Goal: Entertainment & Leisure: Consume media (video, audio)

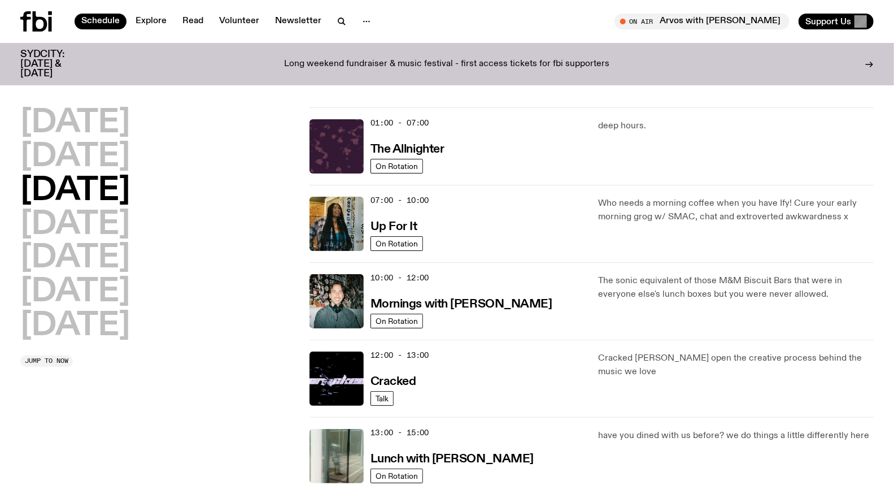
click at [32, 20] on icon at bounding box center [36, 21] width 32 height 20
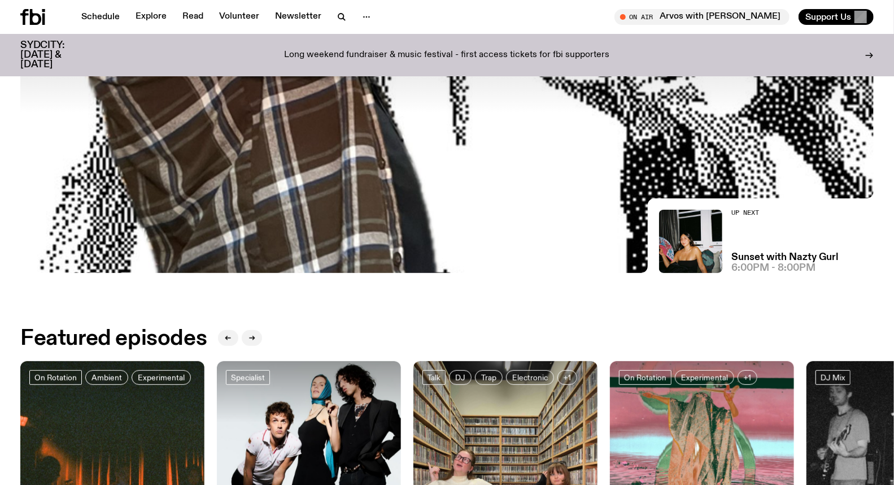
scroll to position [619, 0]
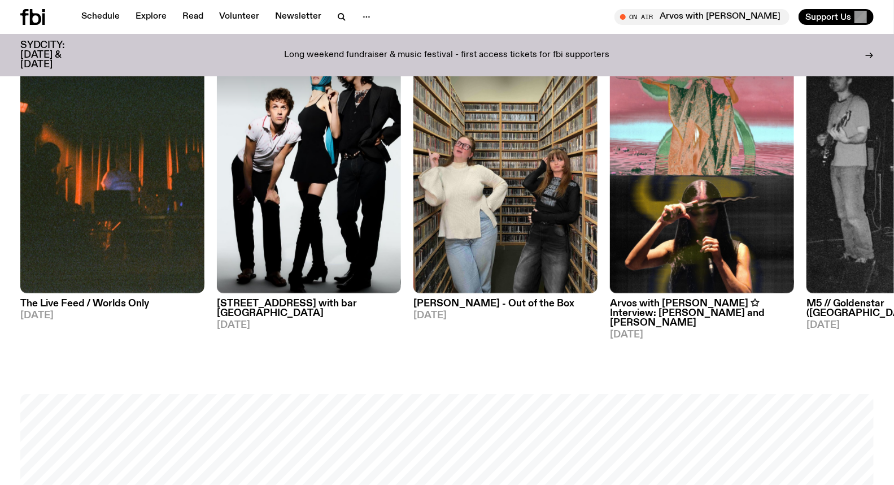
click at [475, 299] on h3 "[PERSON_NAME] - Out of the Box" at bounding box center [506, 304] width 184 height 10
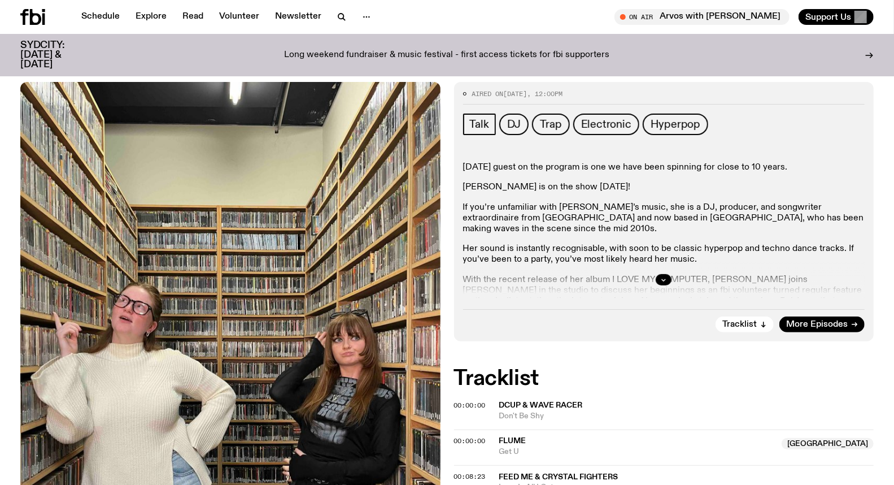
scroll to position [184, 0]
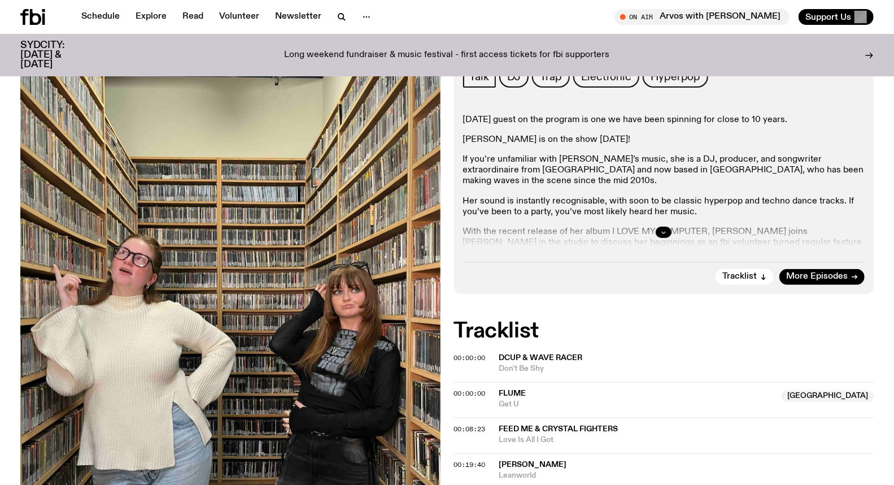
click at [665, 229] on icon "button" at bounding box center [663, 232] width 7 height 7
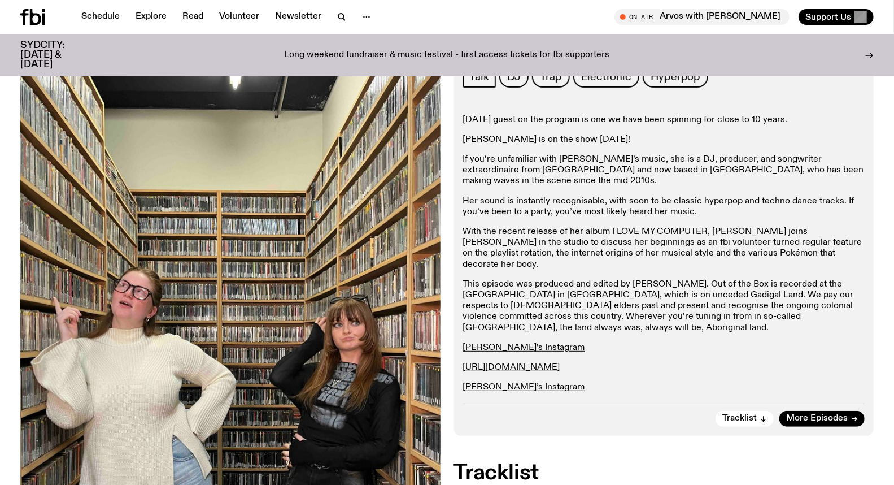
scroll to position [121, 0]
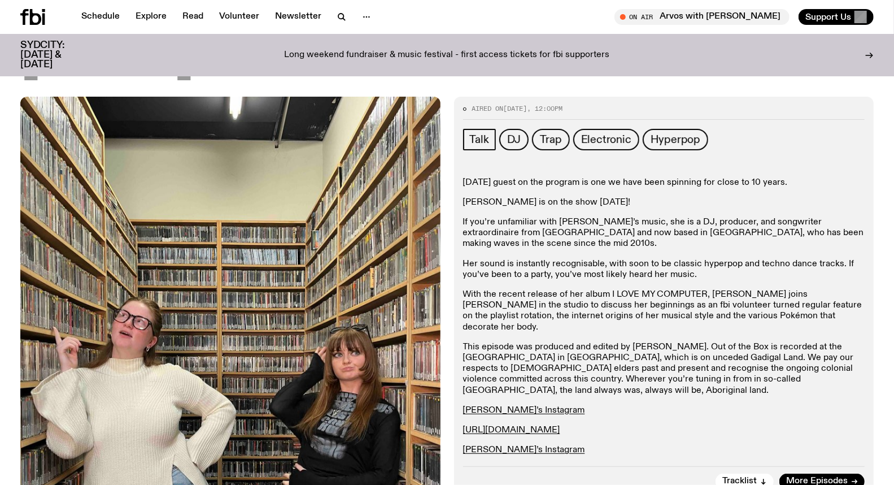
drag, startPoint x: 810, startPoint y: 117, endPoint x: 819, endPoint y: 106, distance: 14.4
click at [812, 116] on div "Aired on [DATE] 12:00pm" at bounding box center [664, 113] width 402 height 14
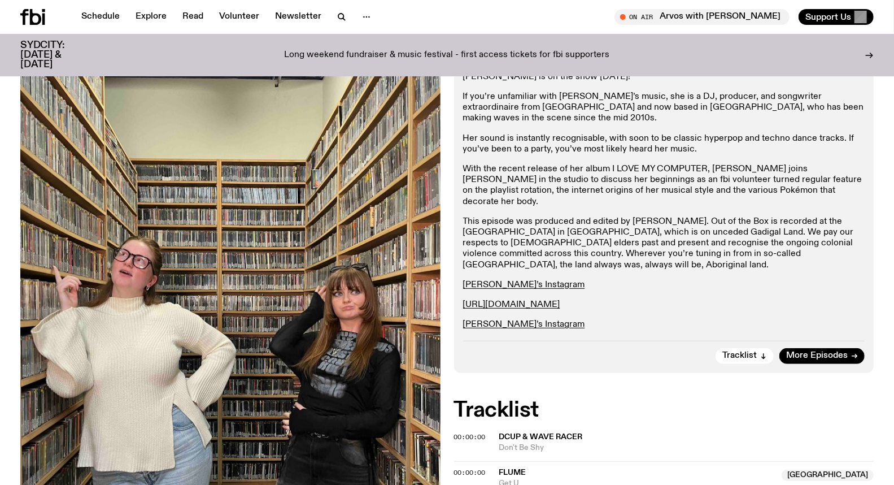
scroll to position [184, 0]
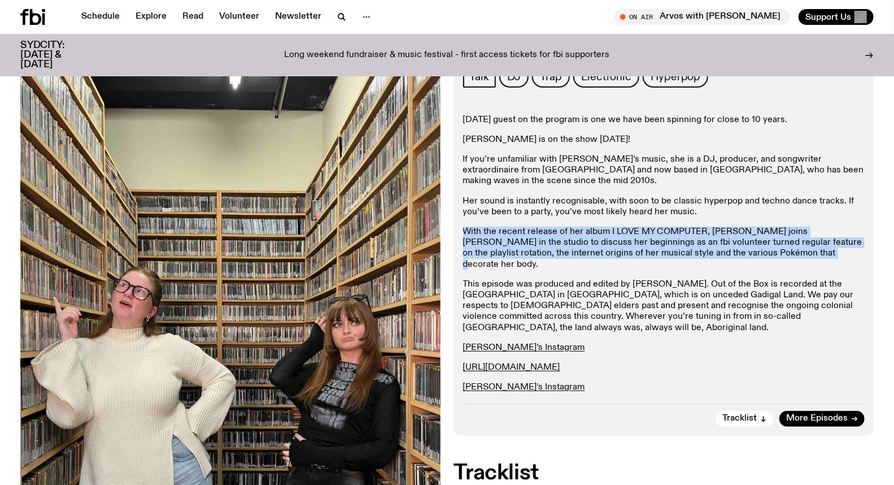
drag, startPoint x: 462, startPoint y: 227, endPoint x: 731, endPoint y: 258, distance: 271.2
click at [731, 258] on div "Aired on [DATE] 12:00pm Talk DJ Trap Electronic Hyperpop [DATE] guest on the pr…" at bounding box center [664, 234] width 420 height 401
copy p "With the recent release of her album I LOVE MY COMPUTER, [PERSON_NAME] joins [P…"
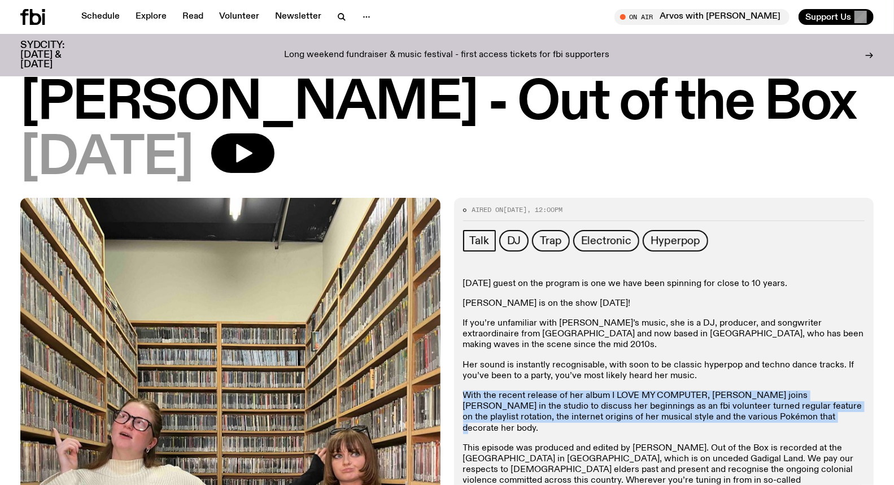
scroll to position [0, 0]
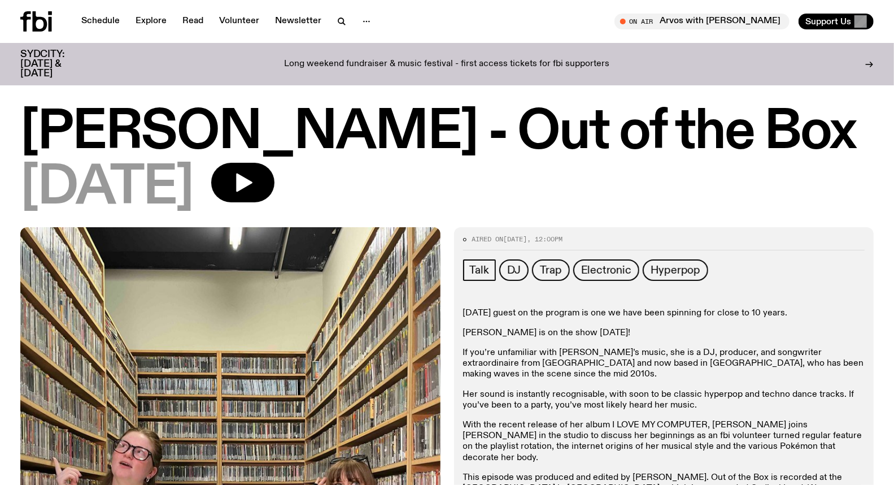
click at [679, 392] on p "Her sound is instantly recognisable, with soon to be classic hyperpop and techn…" at bounding box center [664, 399] width 402 height 21
